Goal: Information Seeking & Learning: Learn about a topic

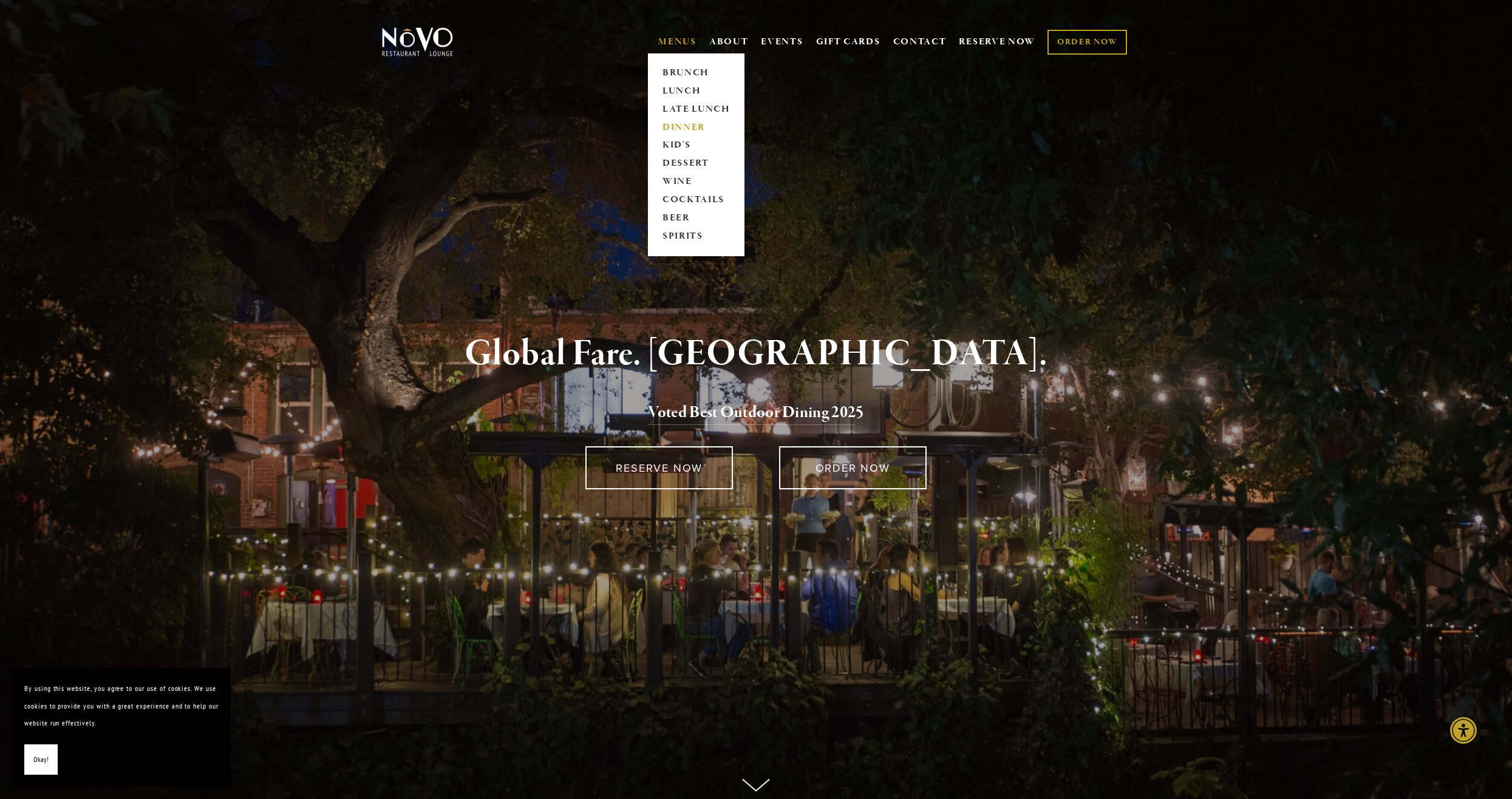
click at [678, 124] on link "DINNER" at bounding box center [696, 127] width 76 height 18
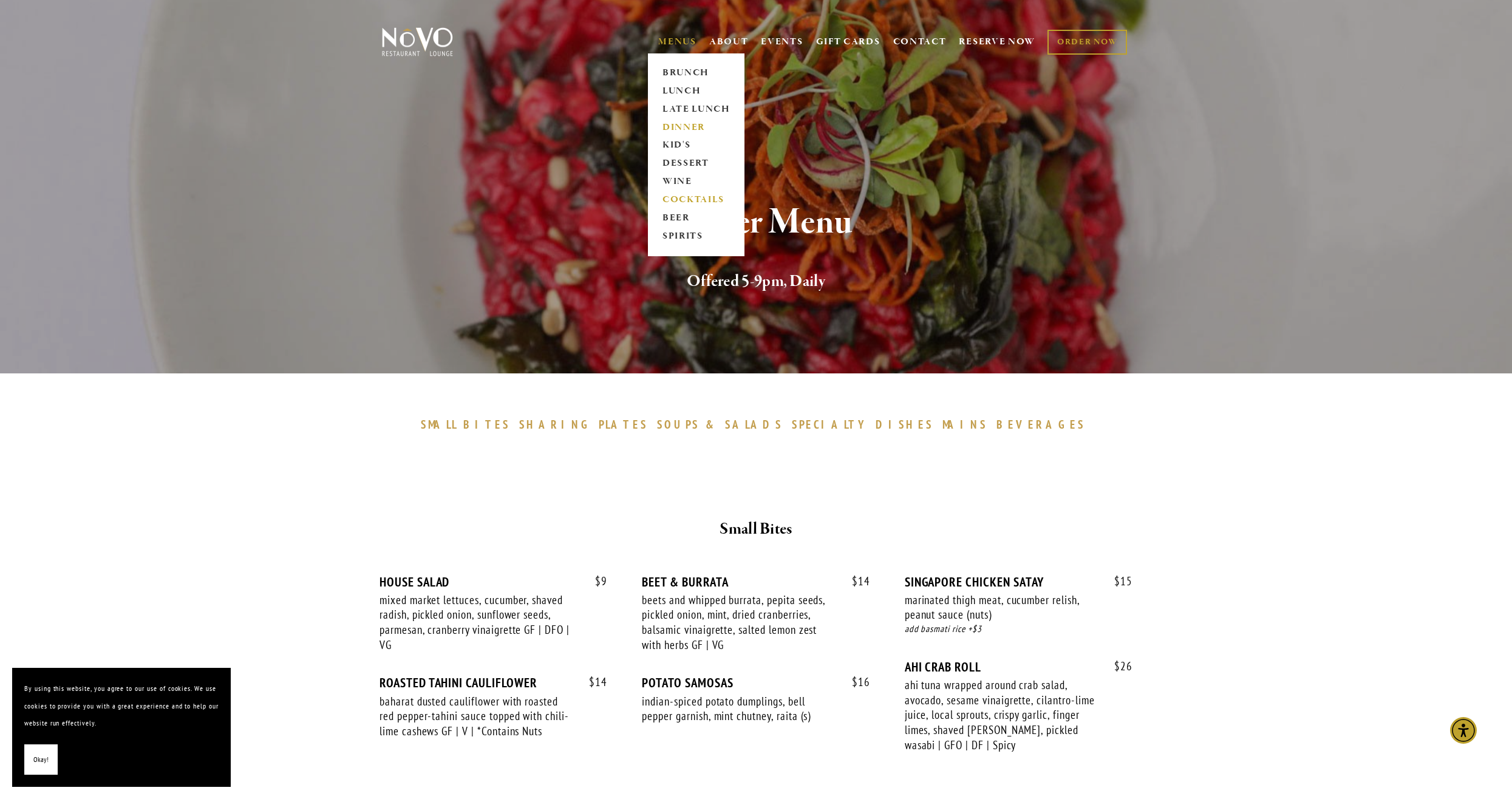
click at [675, 198] on link "COCKTAILS" at bounding box center [696, 200] width 76 height 18
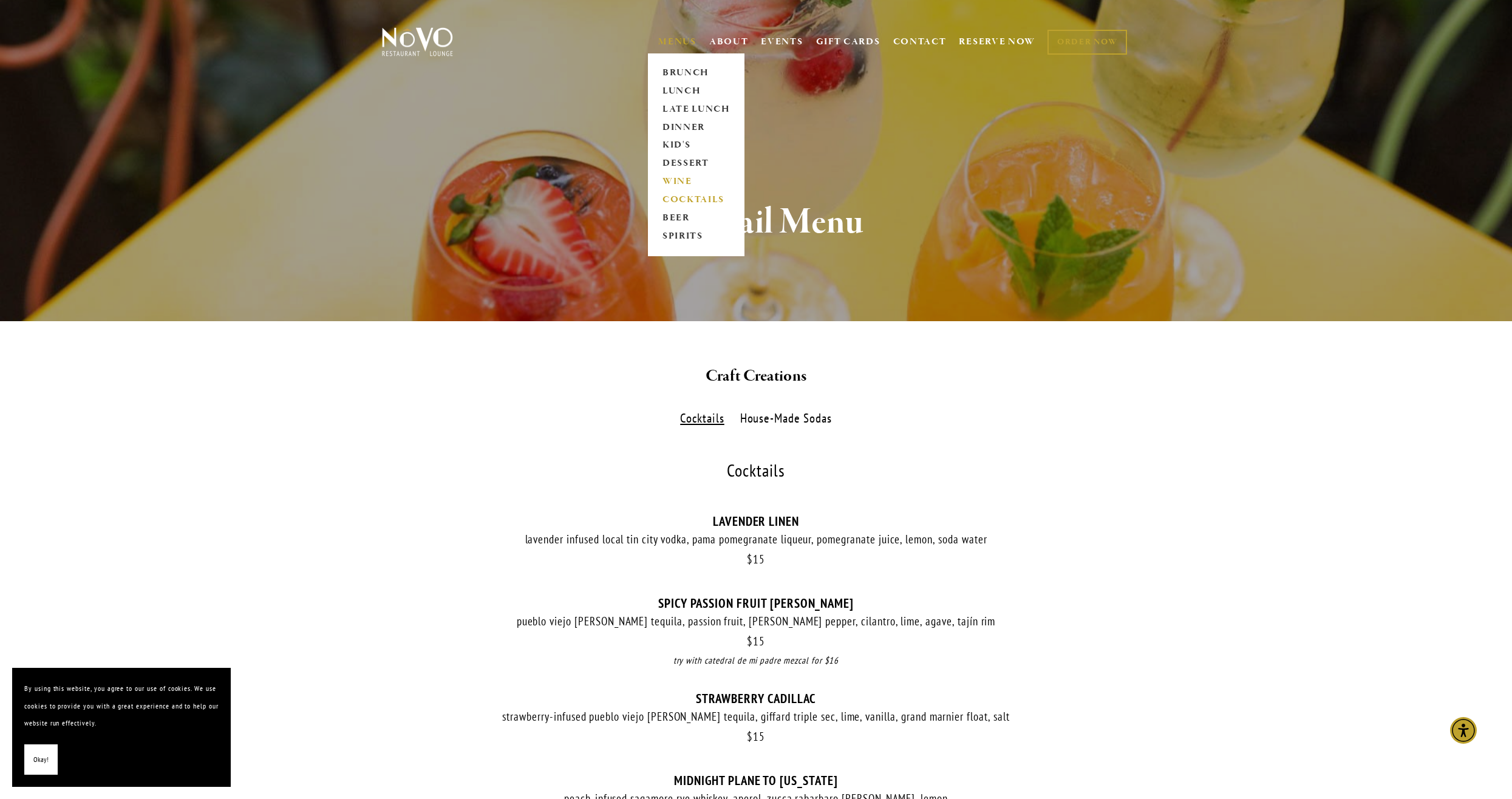
click at [672, 176] on link "WINE" at bounding box center [696, 182] width 76 height 18
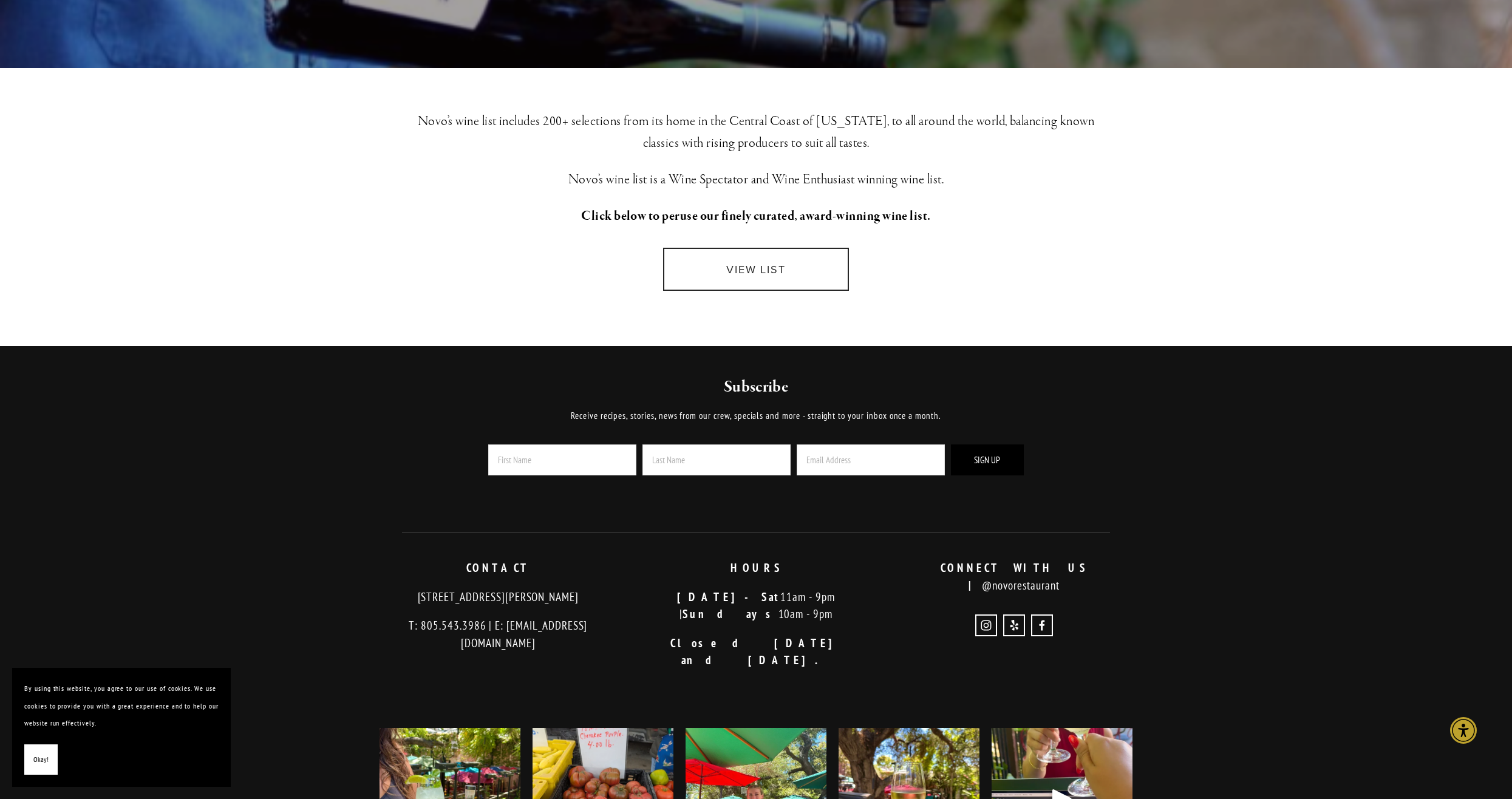
scroll to position [71, 0]
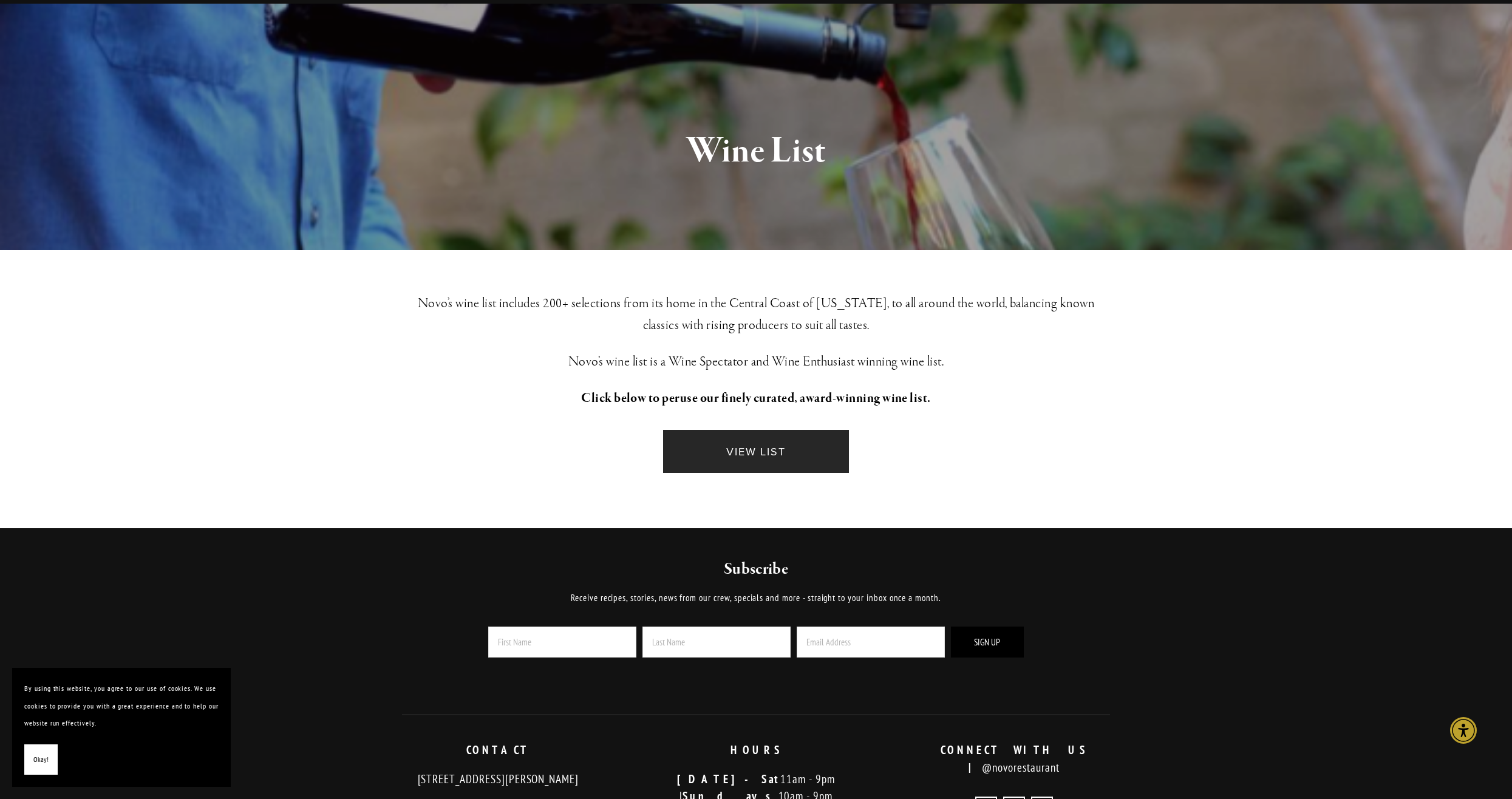
click at [758, 450] on link "VIEW LIST" at bounding box center [756, 451] width 186 height 43
